Goal: Task Accomplishment & Management: Complete application form

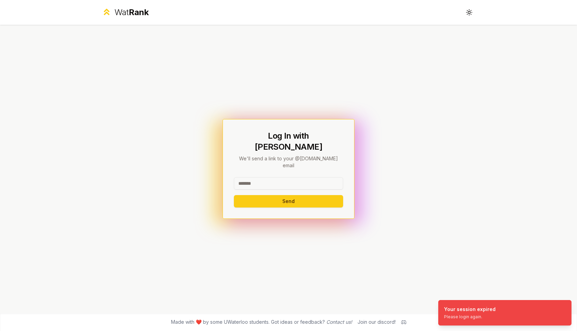
click at [274, 177] on input at bounding box center [288, 183] width 109 height 12
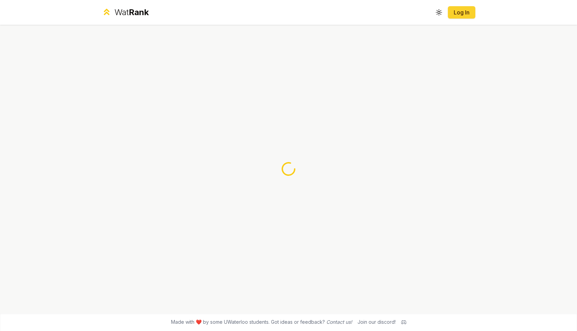
click at [459, 15] on link "Log In" at bounding box center [462, 12] width 16 height 8
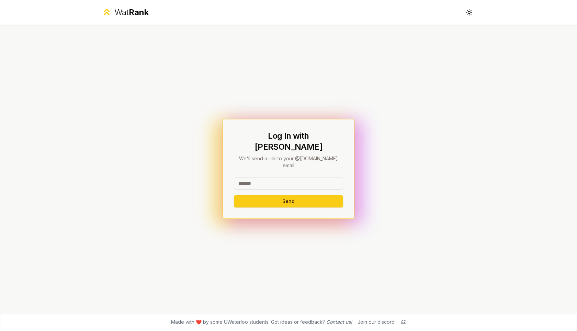
click at [258, 179] on input at bounding box center [288, 183] width 109 height 12
type input "*****"
click at [247, 195] on button "Send" at bounding box center [288, 201] width 109 height 12
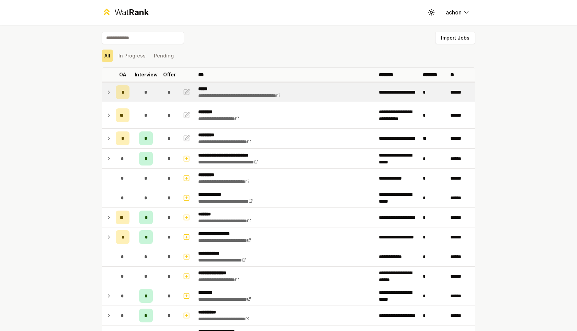
click at [106, 93] on icon at bounding box center [108, 92] width 5 height 8
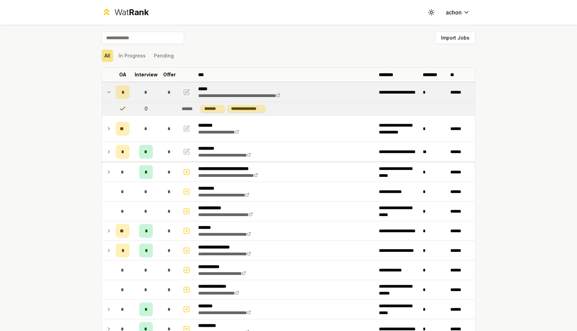
click at [185, 94] on icon "button" at bounding box center [186, 91] width 5 height 5
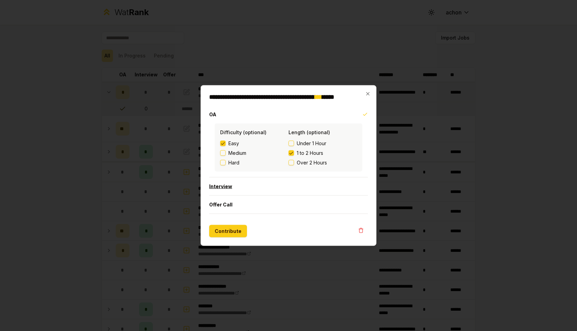
click at [235, 182] on button "Interview" at bounding box center [288, 186] width 159 height 18
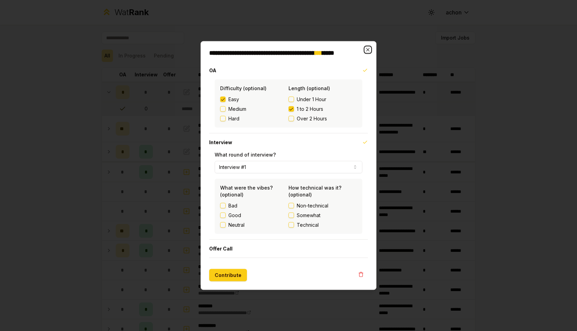
click at [368, 49] on icon "button" at bounding box center [367, 49] width 3 height 3
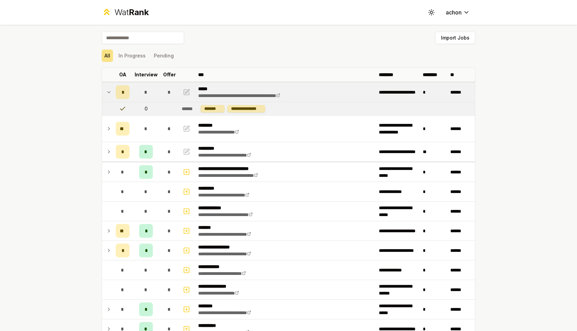
click at [111, 90] on icon at bounding box center [108, 92] width 5 height 8
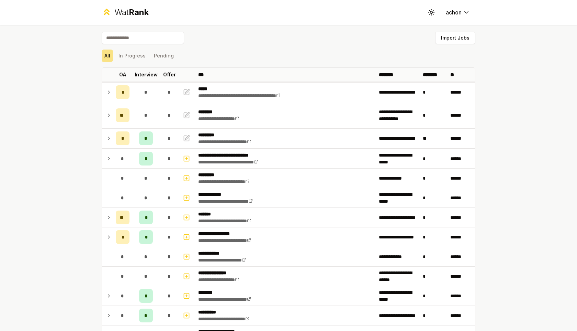
click at [111, 90] on icon at bounding box center [108, 92] width 5 height 8
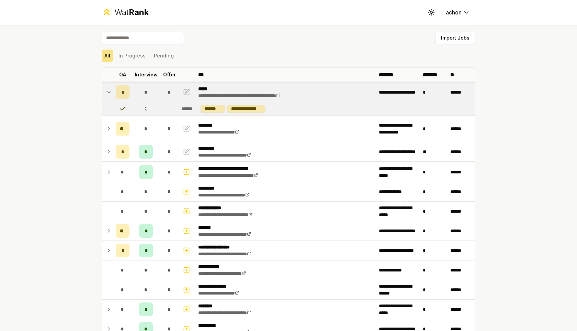
click at [111, 90] on icon at bounding box center [108, 92] width 5 height 8
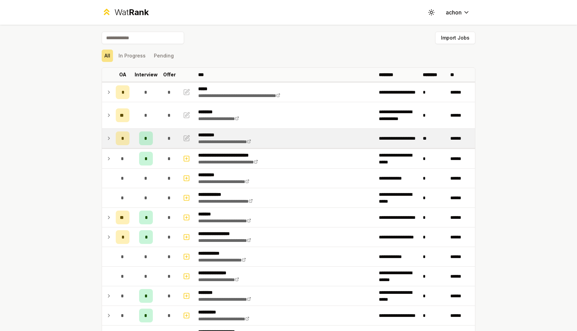
click at [110, 136] on icon at bounding box center [108, 138] width 5 height 8
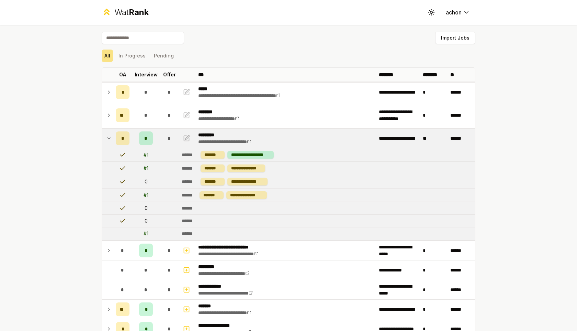
click at [113, 137] on td "*" at bounding box center [122, 137] width 19 height 19
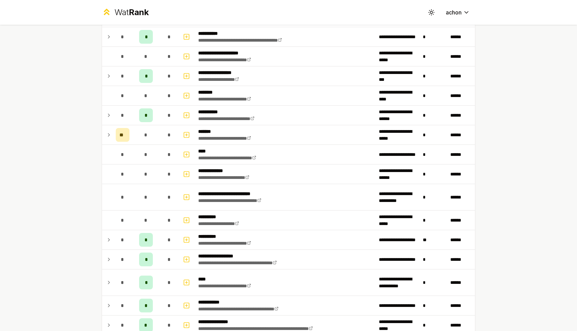
scroll to position [809, 0]
